Goal: Navigation & Orientation: Find specific page/section

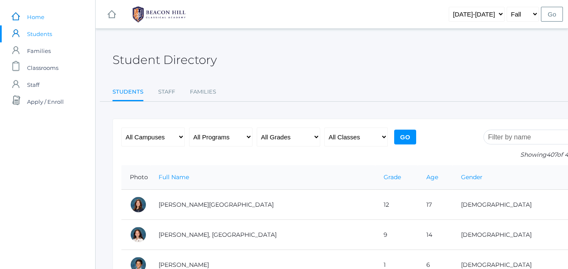
click at [17, 17] on rect at bounding box center [16, 16] width 10 height 10
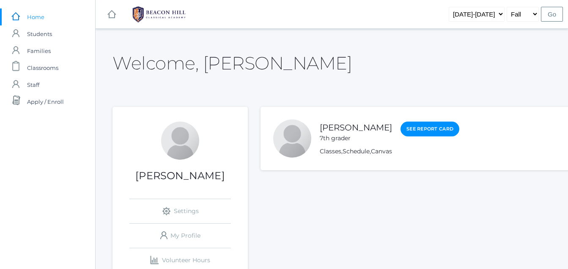
click at [113, 15] on rect at bounding box center [112, 14] width 10 height 10
click at [365, 152] on link "Schedule" at bounding box center [356, 151] width 27 height 8
click at [358, 150] on link "Schedule" at bounding box center [356, 151] width 27 height 8
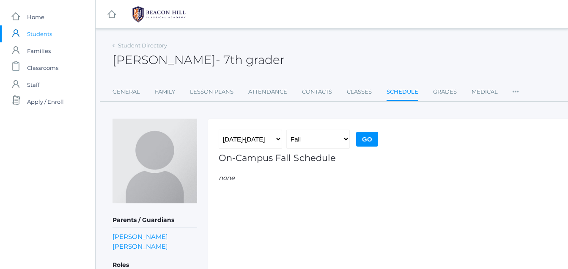
click at [41, 33] on span "Students" at bounding box center [39, 33] width 25 height 17
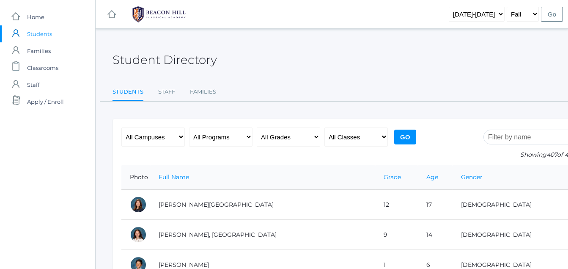
click at [33, 34] on span "Students" at bounding box center [39, 33] width 25 height 17
